Goal: Task Accomplishment & Management: Manage account settings

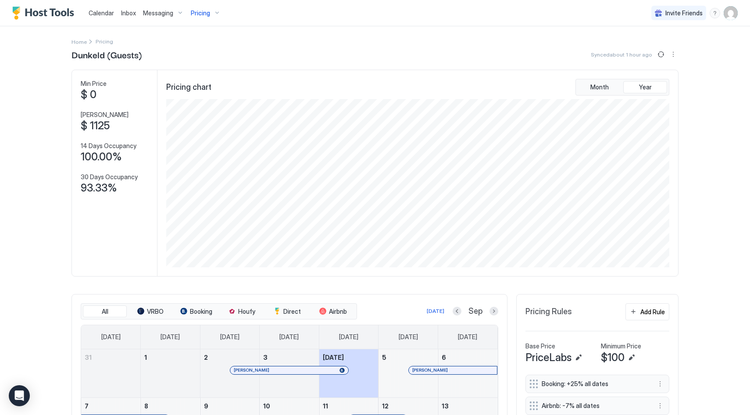
scroll to position [168, 505]
click at [160, 14] on span "Messaging" at bounding box center [158, 13] width 30 height 8
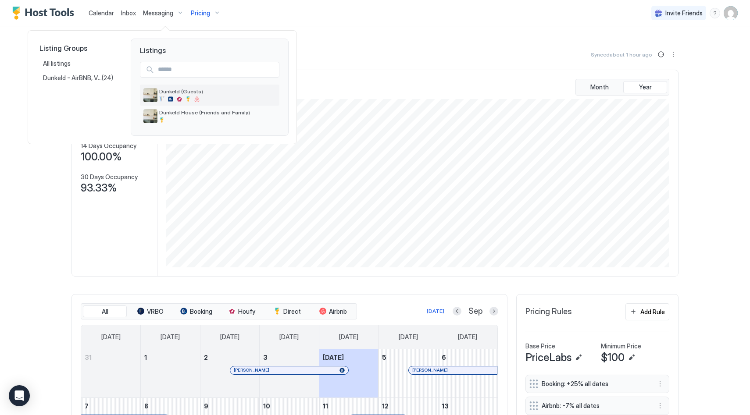
click at [181, 97] on div at bounding box center [179, 98] width 5 height 5
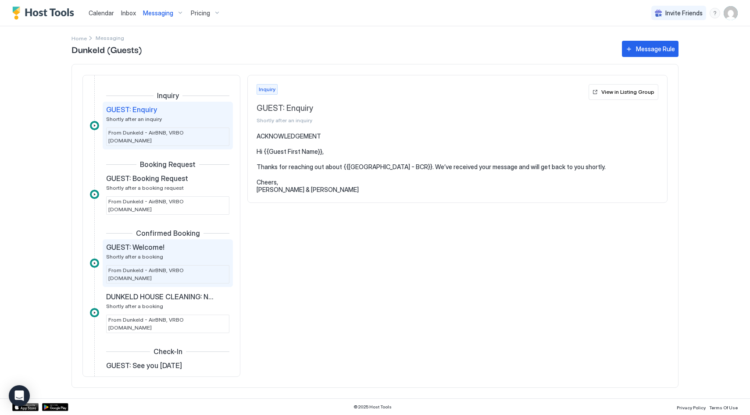
click at [171, 243] on div "GUEST: Welcome!" at bounding box center [161, 247] width 111 height 9
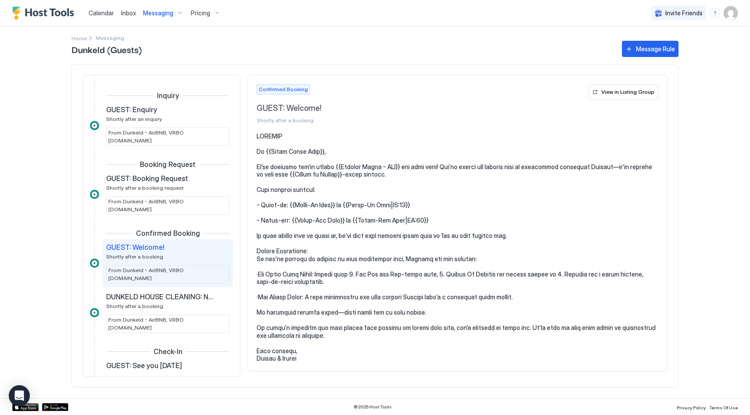
click at [257, 152] on pre at bounding box center [458, 247] width 402 height 230
click at [168, 243] on div "GUEST: Welcome! Shortly after a booking" at bounding box center [161, 251] width 111 height 17
click at [348, 189] on pre at bounding box center [458, 247] width 402 height 230
click at [639, 93] on div "View in Listing Group" at bounding box center [627, 92] width 53 height 8
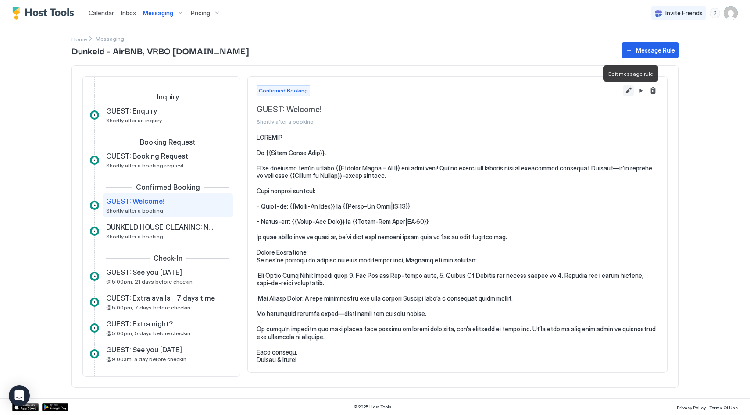
click at [625, 91] on button "Edit message rule" at bounding box center [628, 91] width 11 height 11
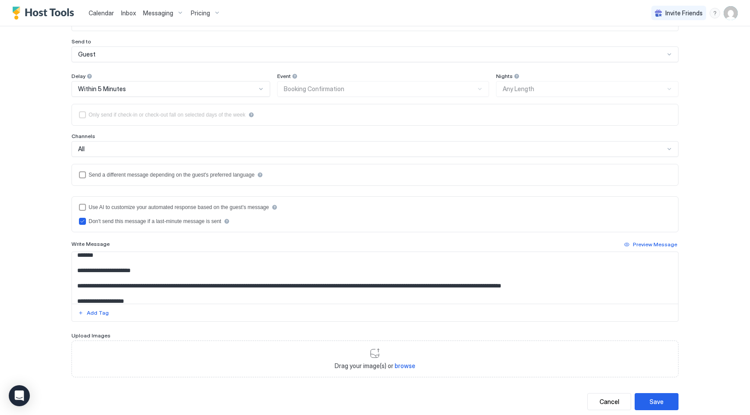
scroll to position [4, 0]
click at [131, 265] on textarea "Input Field" at bounding box center [375, 278] width 606 height 52
type textarea "**********"
click at [616, 396] on button "Cancel" at bounding box center [609, 401] width 44 height 17
